Goal: Task Accomplishment & Management: Manage account settings

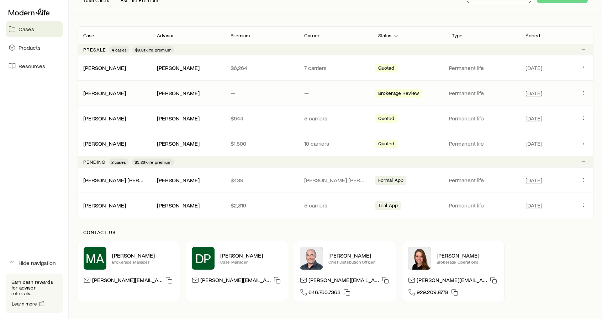
scroll to position [142, 0]
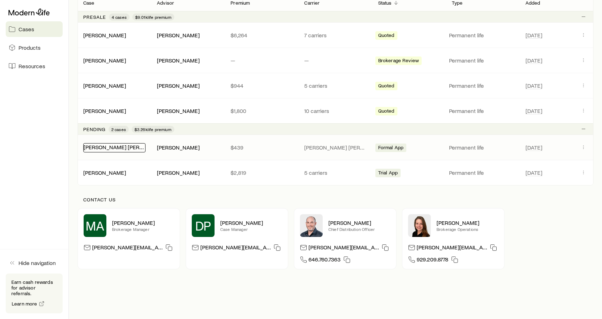
click at [98, 147] on link "[PERSON_NAME] [PERSON_NAME][DEMOGRAPHIC_DATA]" at bounding box center [156, 147] width 145 height 7
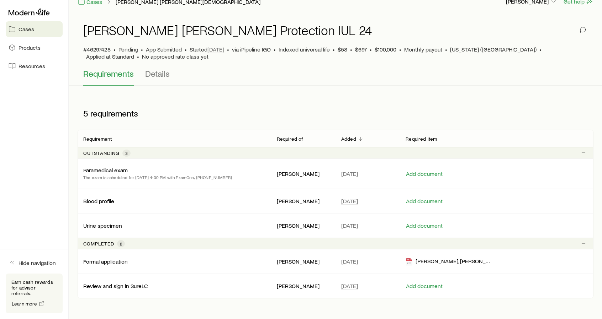
scroll to position [36, 0]
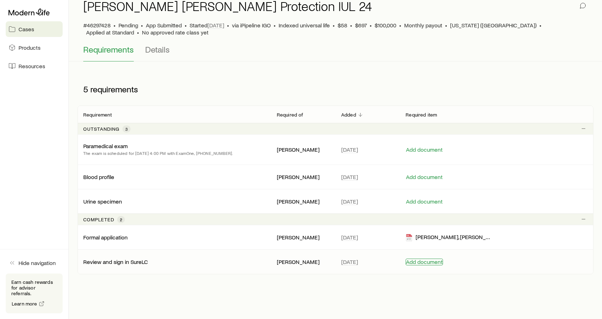
click at [424, 261] on button "Add document" at bounding box center [423, 262] width 37 height 7
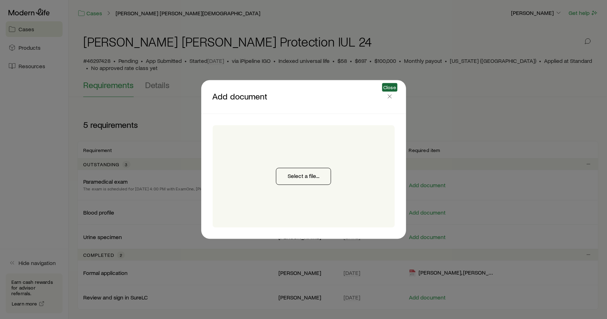
click at [387, 92] on span "Close" at bounding box center [390, 97] width 10 height 11
click at [387, 96] on icon "button" at bounding box center [389, 96] width 7 height 7
